Goal: Task Accomplishment & Management: Manage account settings

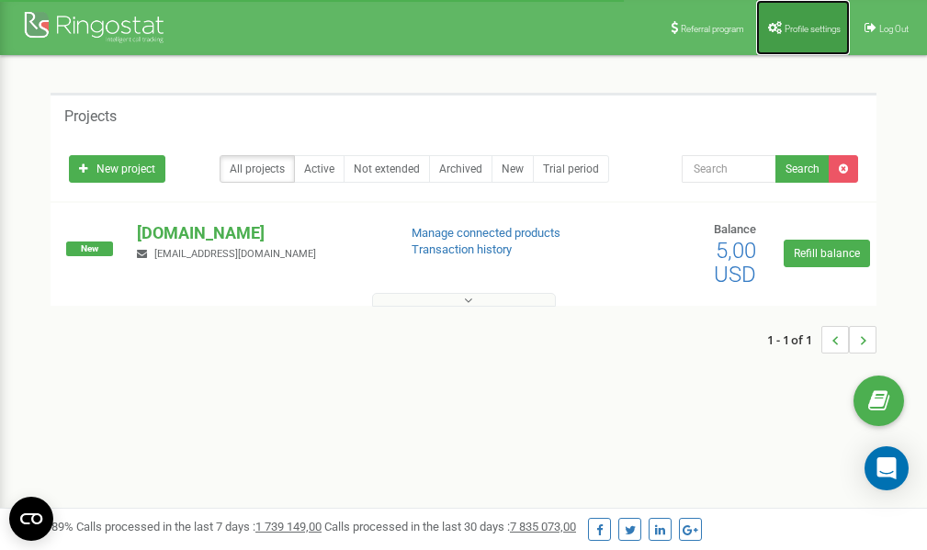
click at [794, 30] on span "Profile settings" at bounding box center [812, 29] width 56 height 10
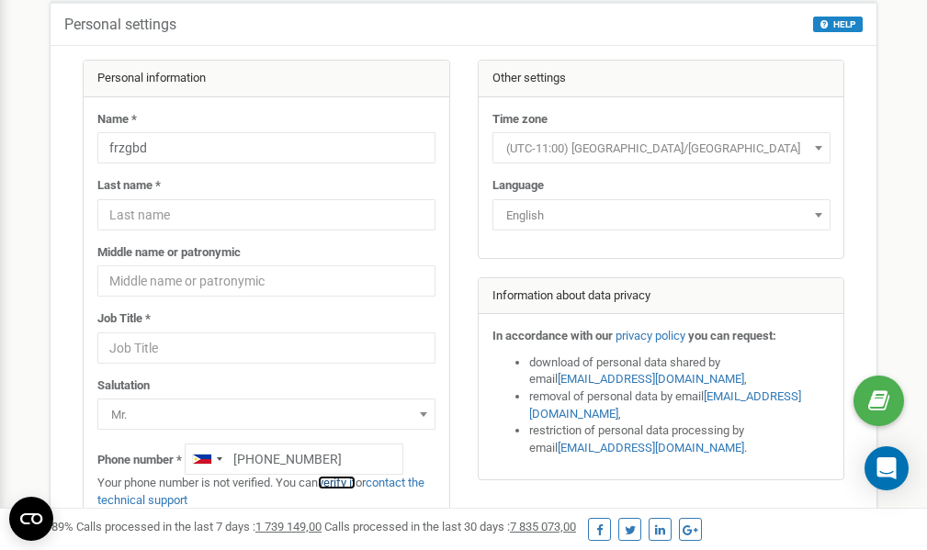
click at [343, 483] on link "verify it" at bounding box center [337, 483] width 38 height 14
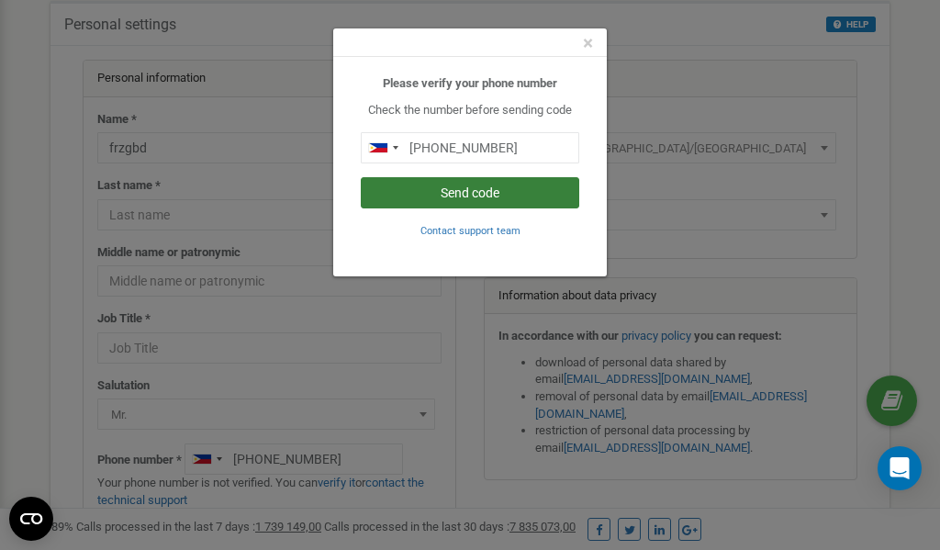
click at [485, 189] on button "Send code" at bounding box center [470, 192] width 219 height 31
